Goal: Information Seeking & Learning: Learn about a topic

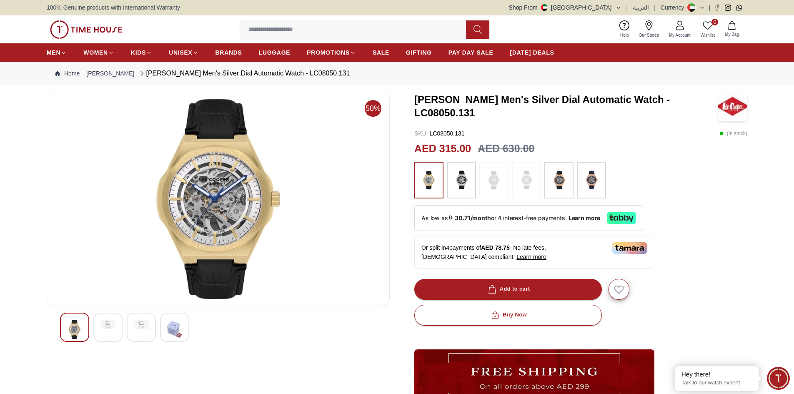
click at [106, 325] on img at bounding box center [107, 324] width 15 height 9
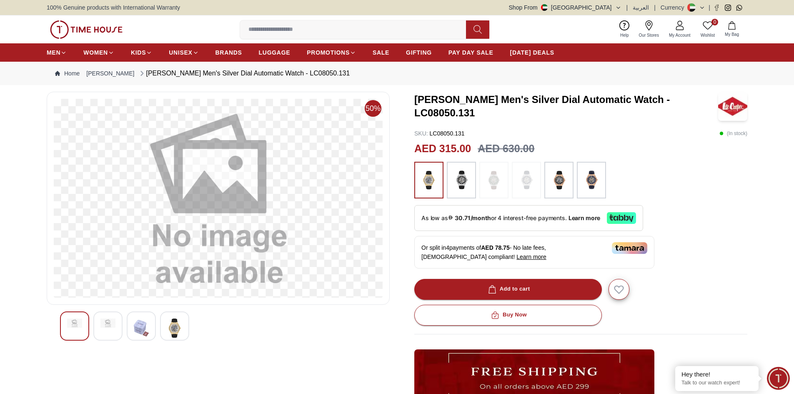
click at [140, 327] on img at bounding box center [141, 328] width 15 height 19
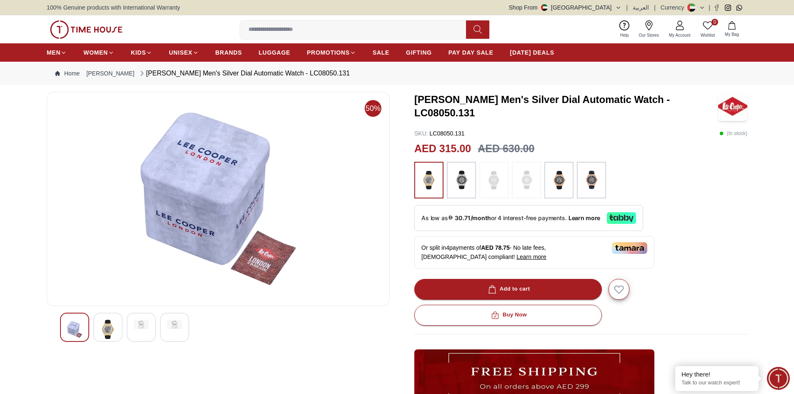
click at [175, 330] on div at bounding box center [174, 327] width 29 height 29
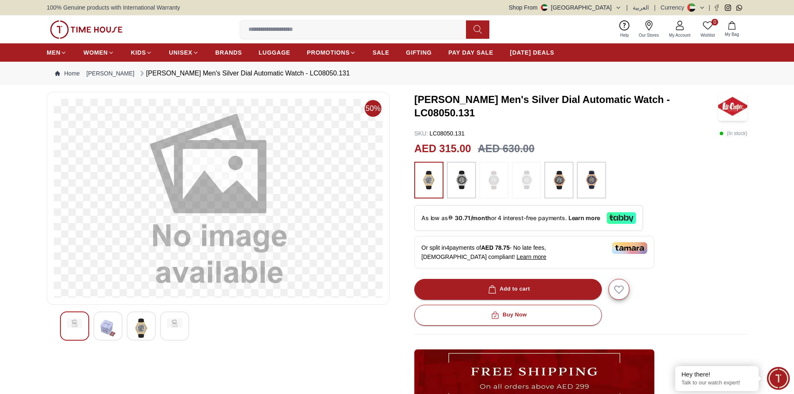
click at [141, 329] on img at bounding box center [141, 328] width 15 height 19
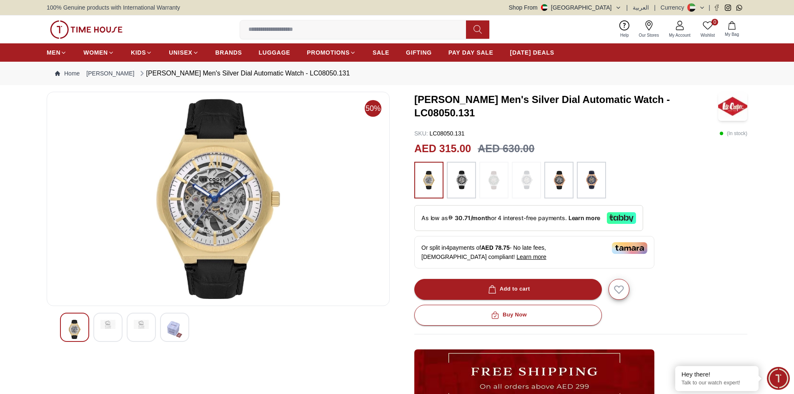
click at [104, 326] on img at bounding box center [107, 324] width 15 height 9
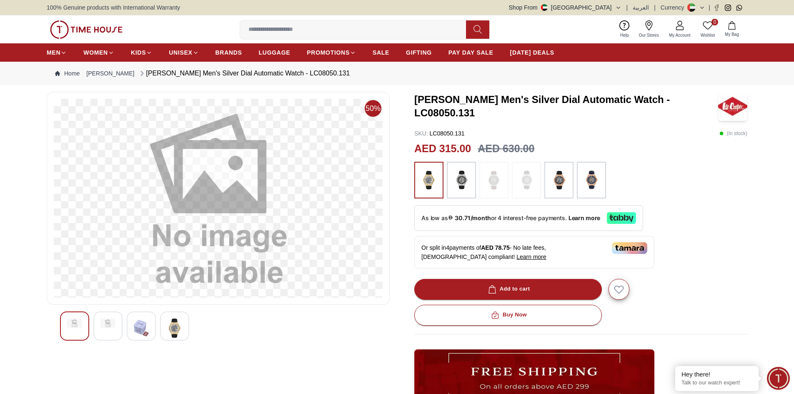
click at [139, 326] on img at bounding box center [141, 328] width 15 height 19
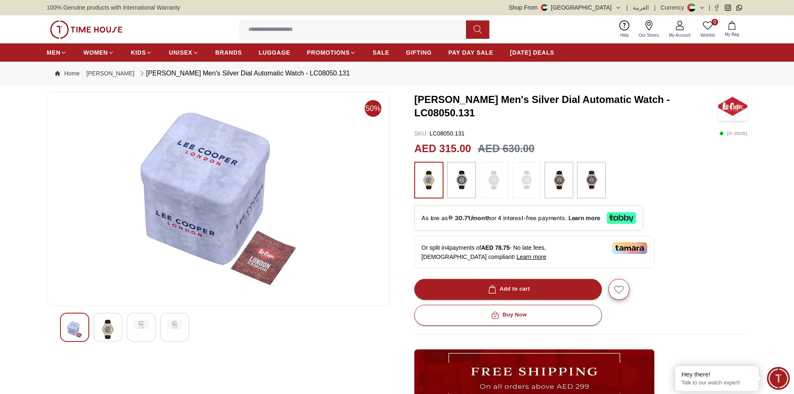
click at [73, 324] on img at bounding box center [74, 329] width 15 height 19
click at [100, 326] on div at bounding box center [107, 327] width 29 height 29
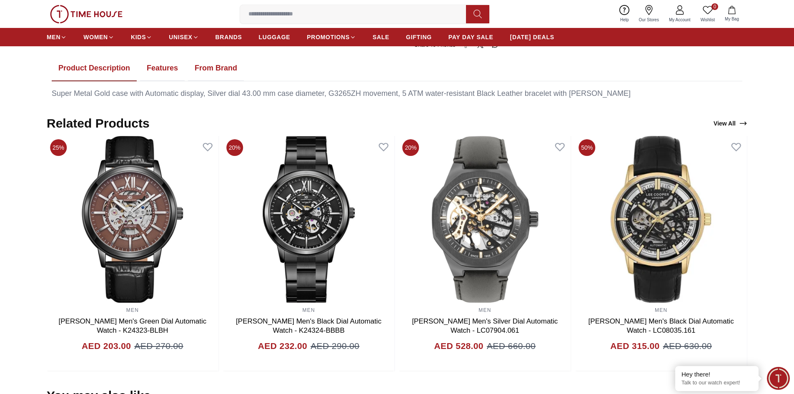
scroll to position [584, 0]
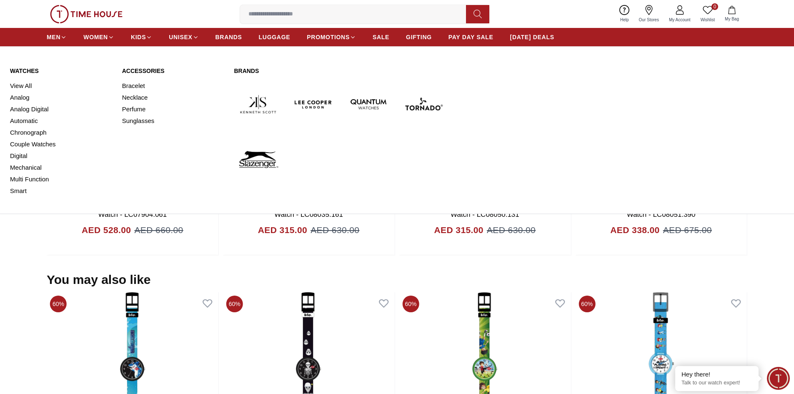
click at [420, 100] on img at bounding box center [423, 104] width 48 height 48
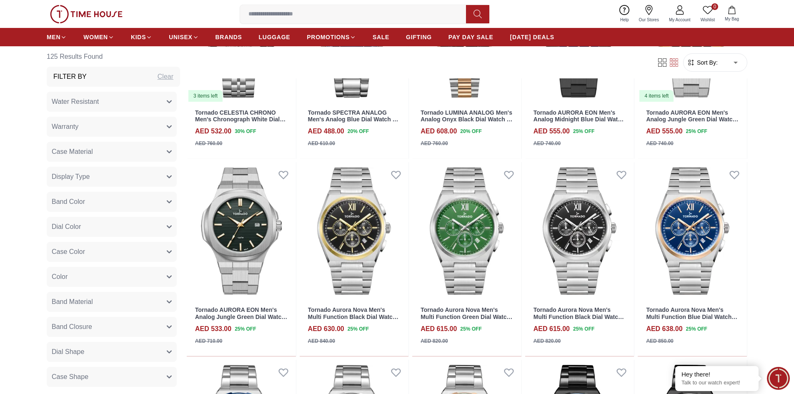
scroll to position [876, 0]
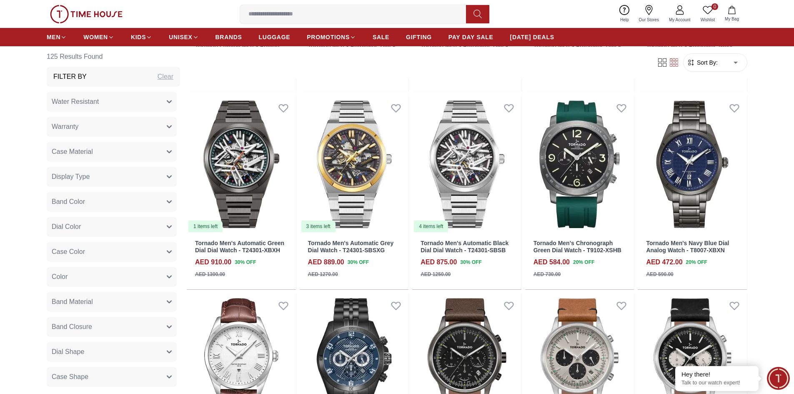
scroll to position [1719, 0]
